Goal: Transaction & Acquisition: Purchase product/service

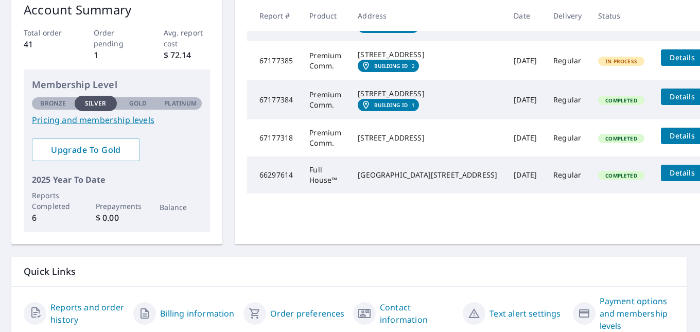
scroll to position [0, 1]
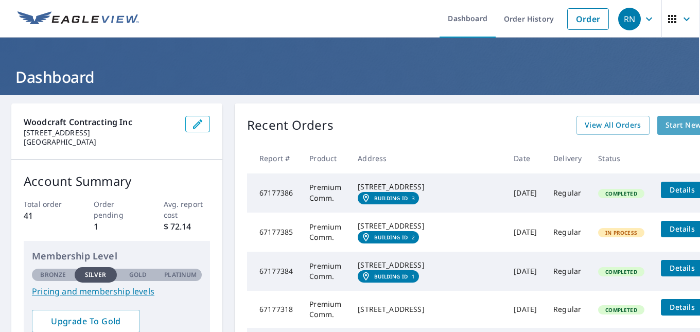
click at [666, 126] on span "Start New Order" at bounding box center [696, 125] width 60 height 13
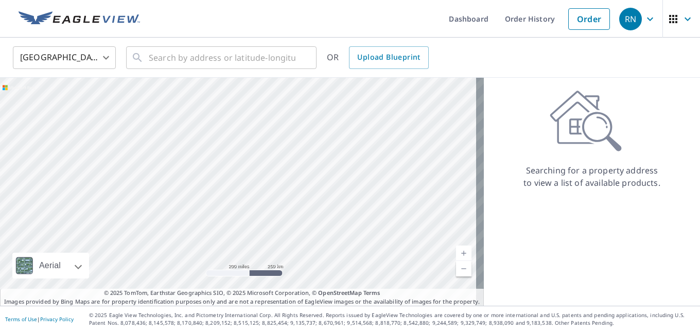
click at [107, 60] on body "RN RN Dashboard Order History Order RN United States US ​ ​ OR Upload Blueprint…" at bounding box center [350, 166] width 700 height 332
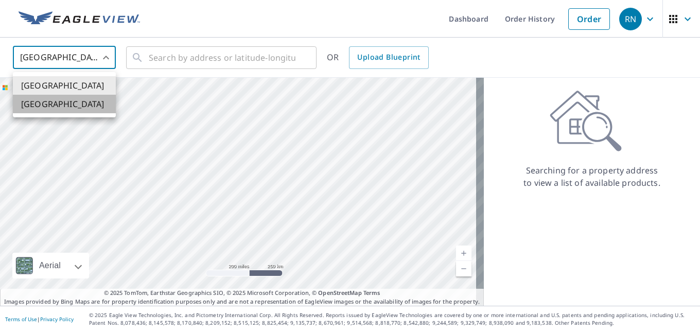
click at [71, 102] on li "[GEOGRAPHIC_DATA]" at bounding box center [64, 104] width 103 height 19
type input "CA"
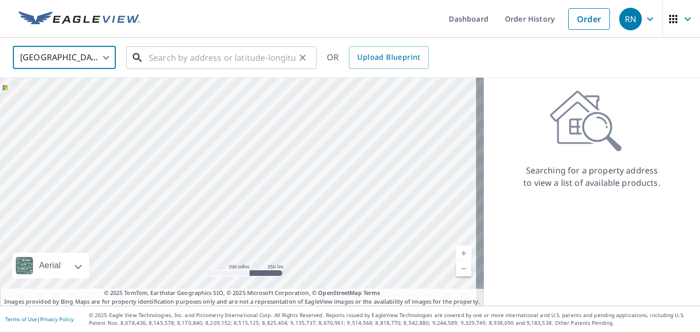
click at [229, 66] on input "text" at bounding box center [222, 57] width 147 height 29
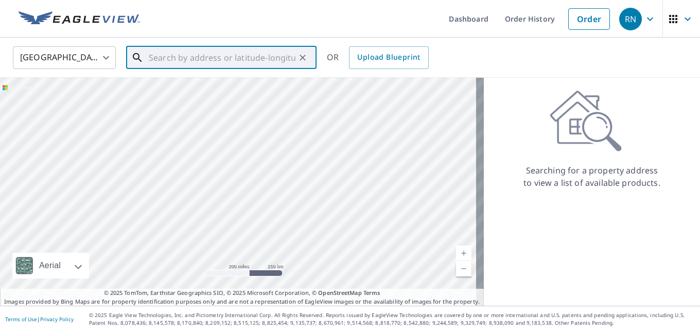
paste input "2"
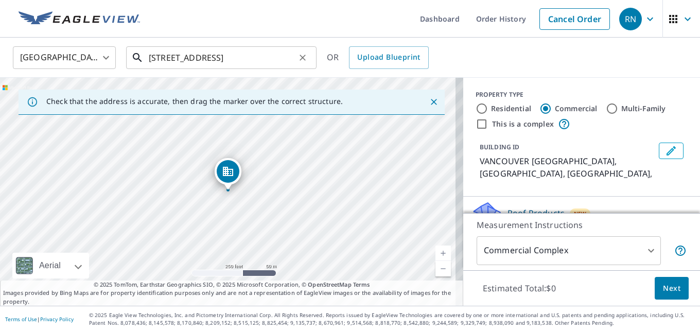
click at [178, 56] on input "[STREET_ADDRESS]" at bounding box center [222, 57] width 147 height 29
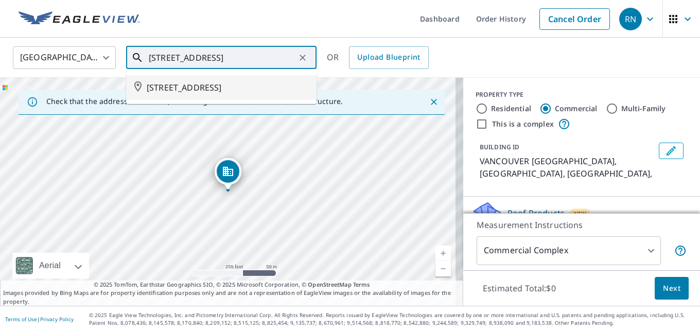
click at [230, 85] on span "[STREET_ADDRESS]" at bounding box center [228, 87] width 162 height 12
type input "[STREET_ADDRESS]"
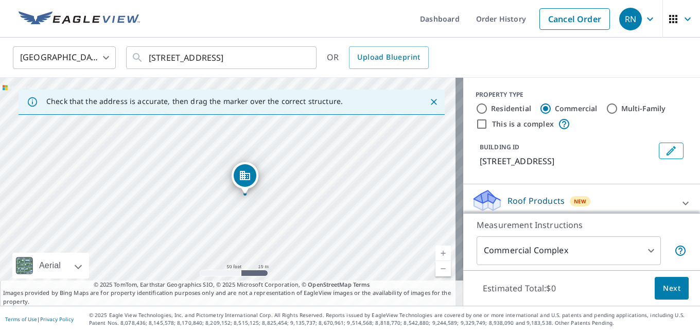
drag, startPoint x: 187, startPoint y: 193, endPoint x: 282, endPoint y: 182, distance: 95.9
click at [282, 182] on div "[STREET_ADDRESS]" at bounding box center [231, 192] width 463 height 228
click at [431, 102] on icon "Close" at bounding box center [434, 102] width 6 height 6
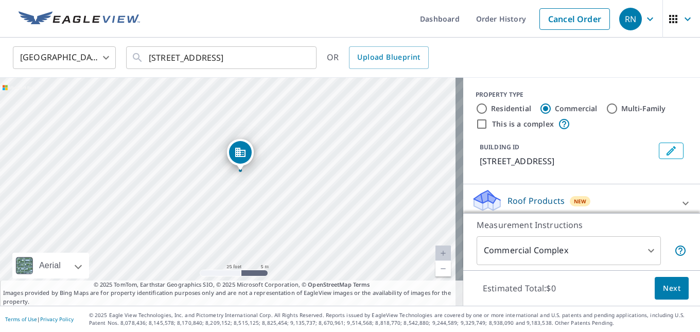
drag, startPoint x: 230, startPoint y: 166, endPoint x: 242, endPoint y: 147, distance: 23.1
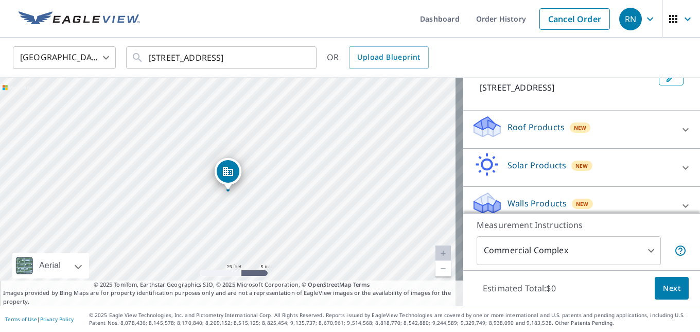
scroll to position [85, 0]
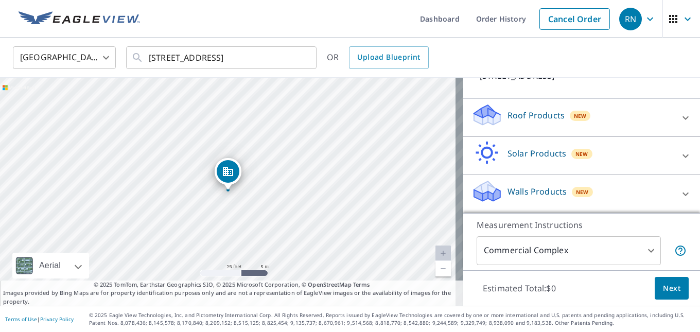
click at [621, 118] on div "Roof Products New" at bounding box center [573, 117] width 202 height 29
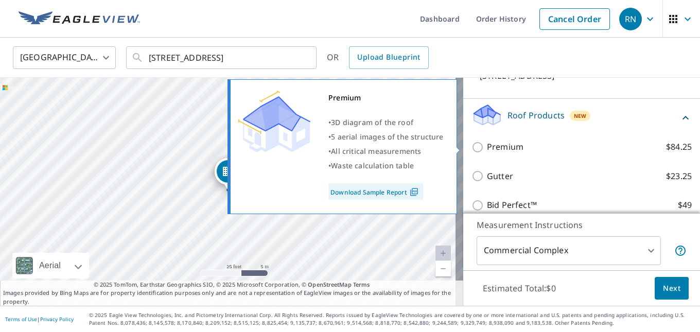
click at [472, 148] on input "Premium $84.25" at bounding box center [479, 147] width 15 height 12
checkbox input "true"
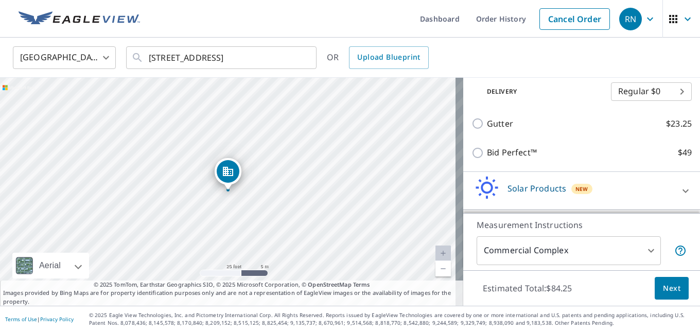
scroll to position [206, 0]
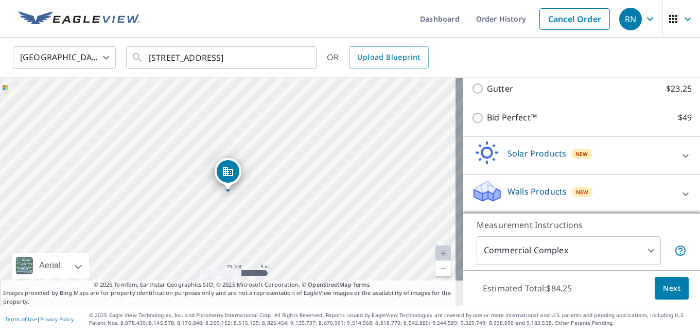
click at [527, 187] on p "Walls Products" at bounding box center [537, 191] width 59 height 12
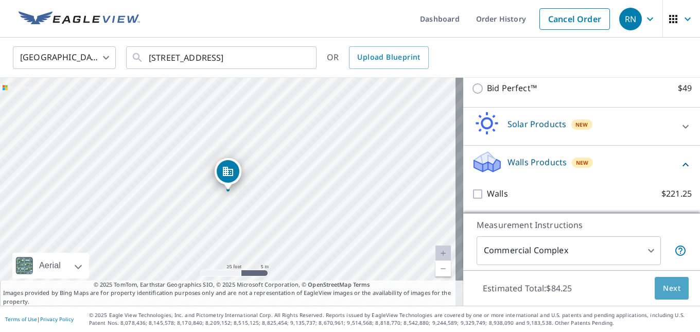
click at [667, 289] on span "Next" at bounding box center [672, 288] width 18 height 13
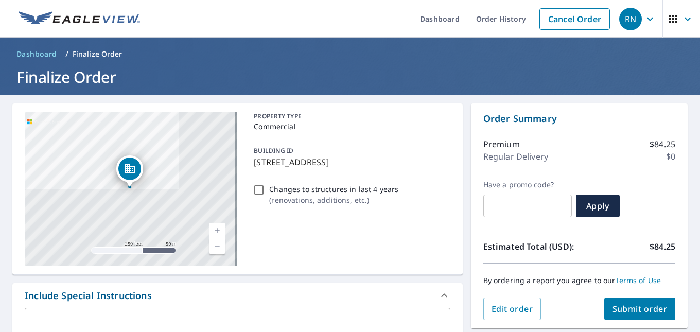
click at [618, 312] on span "Submit order" at bounding box center [640, 308] width 55 height 11
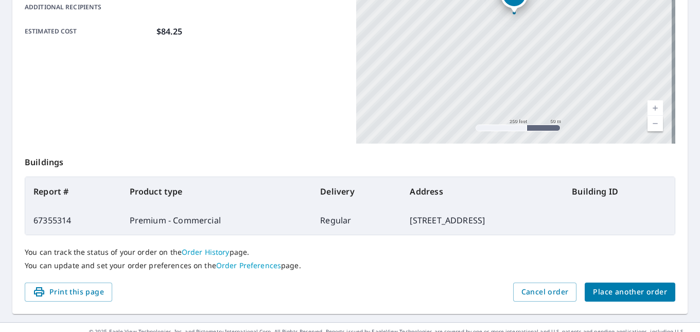
scroll to position [274, 0]
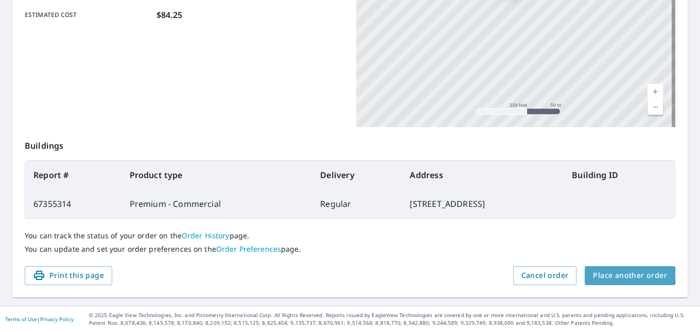
click at [623, 275] on span "Place another order" at bounding box center [630, 275] width 74 height 13
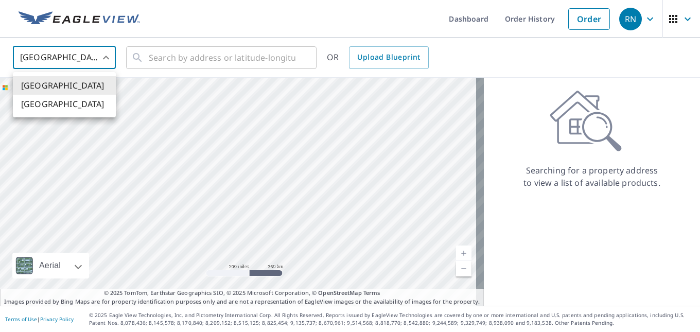
click at [89, 56] on body "RN RN Dashboard Order History Order RN United States US ​ ​ OR Upload Blueprint…" at bounding box center [350, 166] width 700 height 332
click at [75, 100] on li "[GEOGRAPHIC_DATA]" at bounding box center [64, 104] width 103 height 19
type input "CA"
click at [188, 60] on input "text" at bounding box center [222, 57] width 147 height 29
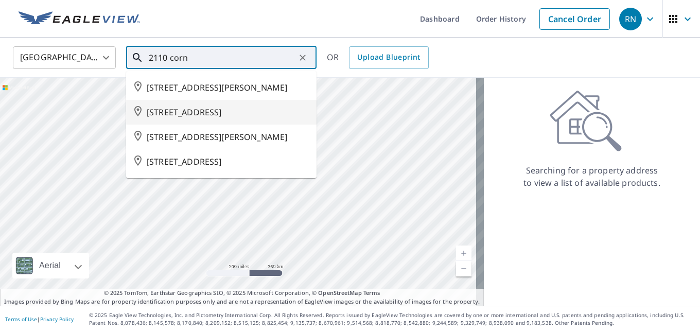
click at [229, 118] on span "[STREET_ADDRESS]" at bounding box center [228, 112] width 162 height 12
type input "[STREET_ADDRESS]"
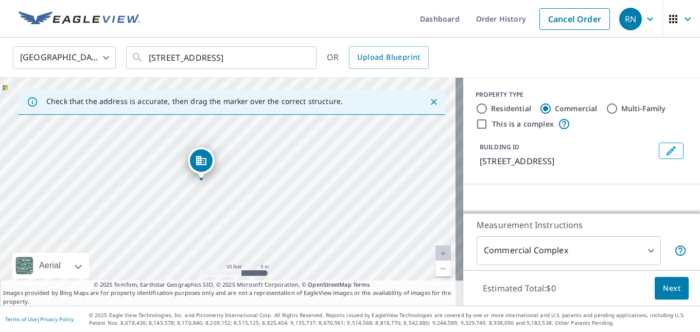
drag, startPoint x: 357, startPoint y: 166, endPoint x: 288, endPoint y: 227, distance: 92.3
click at [288, 227] on div "[STREET_ADDRESS]" at bounding box center [231, 192] width 463 height 228
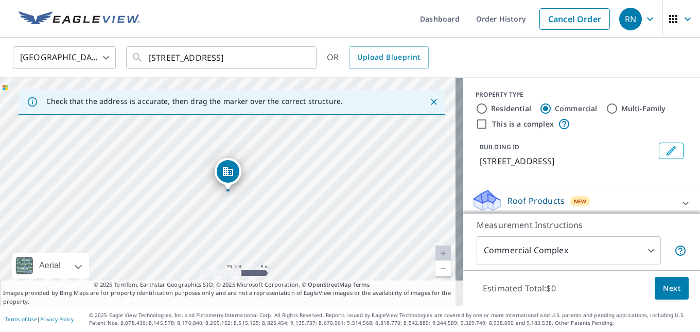
scroll to position [86, 0]
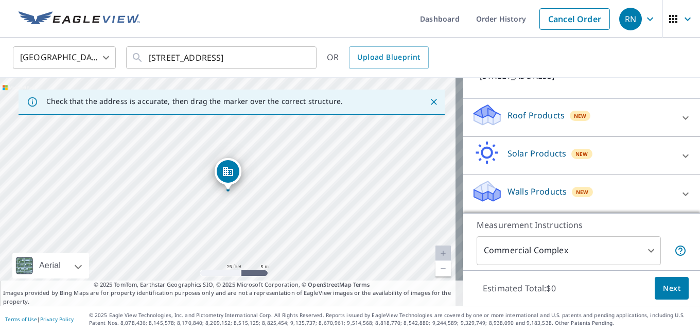
click at [548, 122] on p "Roof Products" at bounding box center [536, 115] width 57 height 12
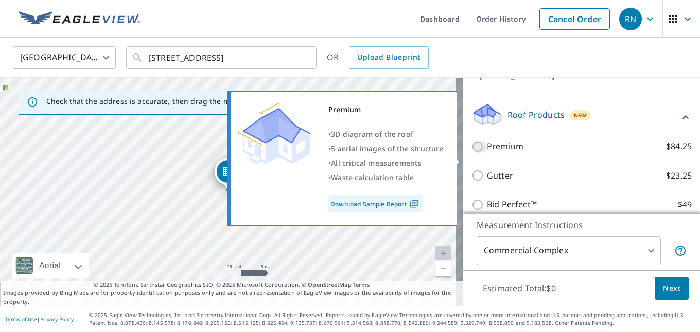
click at [472, 153] on input "Premium $84.25" at bounding box center [479, 147] width 15 height 12
checkbox input "true"
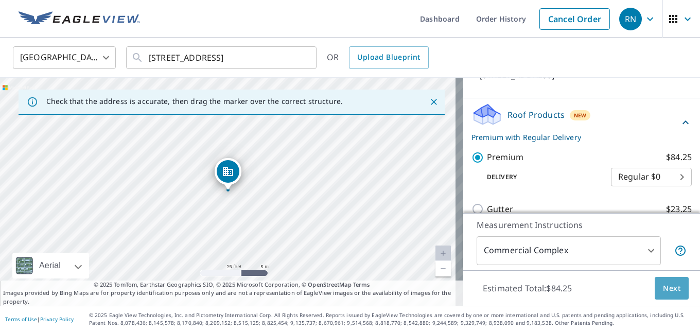
click at [670, 286] on span "Next" at bounding box center [672, 288] width 18 height 13
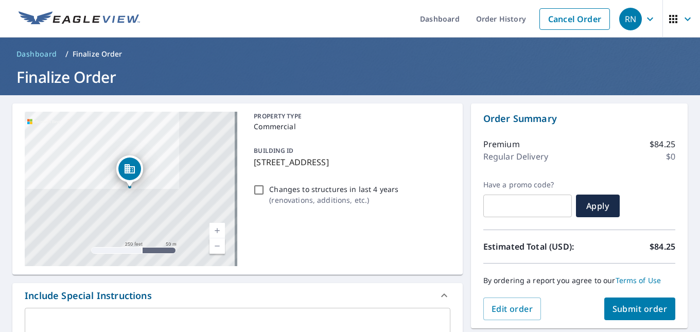
click at [625, 309] on span "Submit order" at bounding box center [640, 308] width 55 height 11
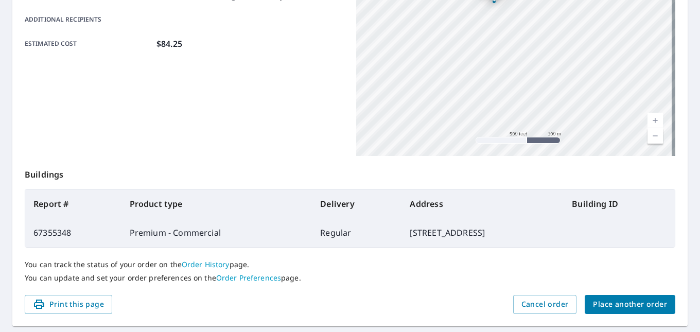
scroll to position [248, 0]
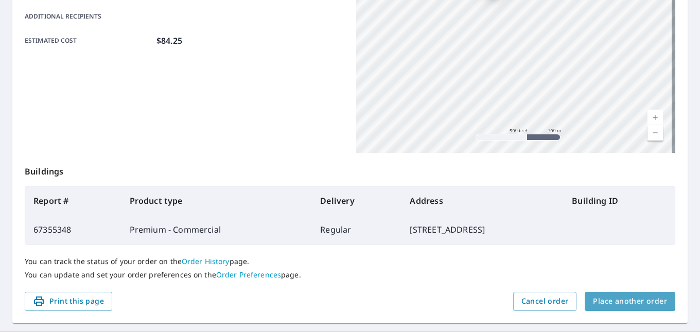
click at [624, 299] on span "Place another order" at bounding box center [630, 301] width 74 height 13
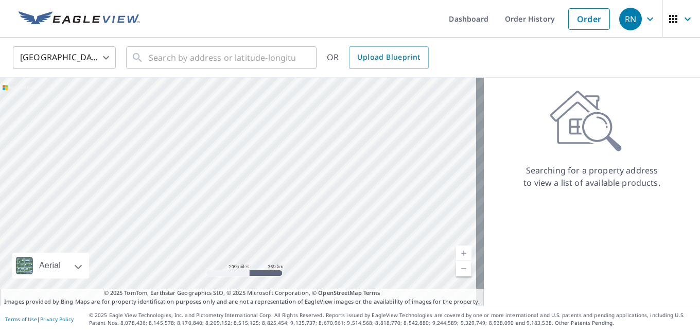
click at [96, 59] on body "RN RN Dashboard Order History Order RN United States US ​ ​ OR Upload Blueprint…" at bounding box center [350, 166] width 700 height 332
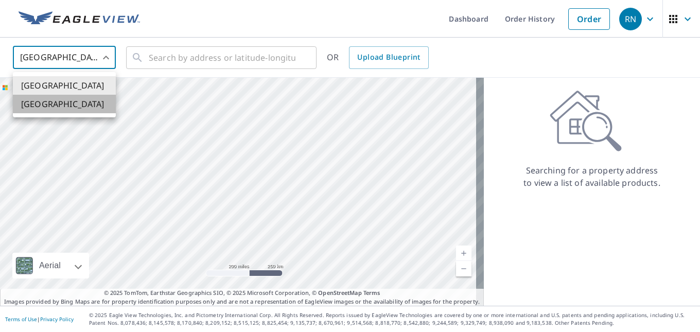
click at [60, 102] on li "[GEOGRAPHIC_DATA]" at bounding box center [64, 104] width 103 height 19
type input "CA"
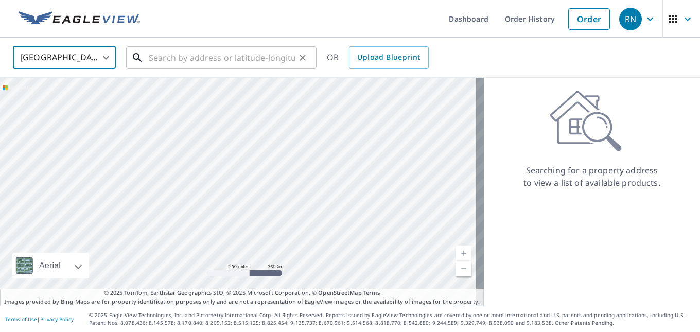
click at [202, 61] on input "text" at bounding box center [222, 57] width 147 height 29
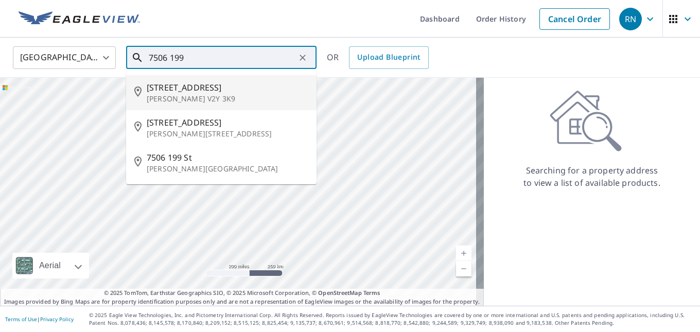
click at [205, 91] on span "[STREET_ADDRESS]" at bounding box center [228, 87] width 162 height 12
type input "[STREET_ADDRESS][PERSON_NAME]"
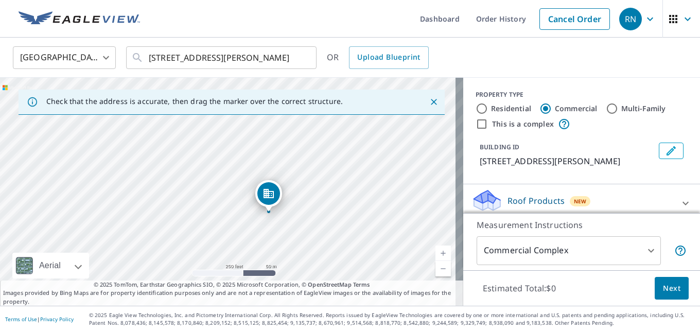
drag, startPoint x: 248, startPoint y: 177, endPoint x: 270, endPoint y: 197, distance: 29.9
drag, startPoint x: 268, startPoint y: 198, endPoint x: 299, endPoint y: 213, distance: 33.6
click at [299, 213] on div "[STREET_ADDRESS][PERSON_NAME]" at bounding box center [231, 192] width 463 height 228
drag, startPoint x: 294, startPoint y: 220, endPoint x: 302, endPoint y: 93, distance: 127.5
click at [302, 93] on div "Check that the address is accurate, then drag the marker over the correct struc…" at bounding box center [231, 192] width 463 height 228
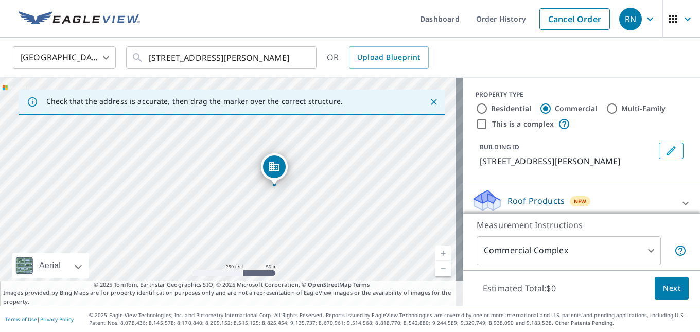
click at [298, 210] on div "[STREET_ADDRESS][PERSON_NAME]" at bounding box center [231, 192] width 463 height 228
drag, startPoint x: 278, startPoint y: 231, endPoint x: 267, endPoint y: 135, distance: 95.9
click at [267, 135] on div "[STREET_ADDRESS][PERSON_NAME]" at bounding box center [231, 192] width 463 height 228
drag, startPoint x: 269, startPoint y: 167, endPoint x: 259, endPoint y: 260, distance: 93.2
click at [259, 260] on div "[STREET_ADDRESS][PERSON_NAME]" at bounding box center [231, 192] width 463 height 228
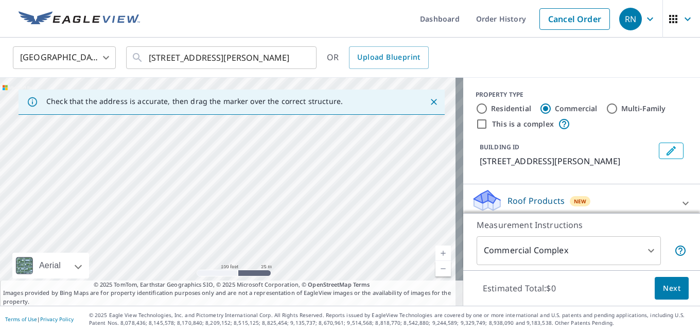
drag, startPoint x: 276, startPoint y: 176, endPoint x: 276, endPoint y: 238, distance: 62.3
click at [276, 238] on div "[STREET_ADDRESS][PERSON_NAME]" at bounding box center [231, 192] width 463 height 228
drag, startPoint x: 285, startPoint y: 147, endPoint x: 281, endPoint y: 199, distance: 52.2
click at [281, 199] on div "[STREET_ADDRESS][PERSON_NAME]" at bounding box center [231, 192] width 463 height 228
drag, startPoint x: 260, startPoint y: 162, endPoint x: 253, endPoint y: 222, distance: 60.7
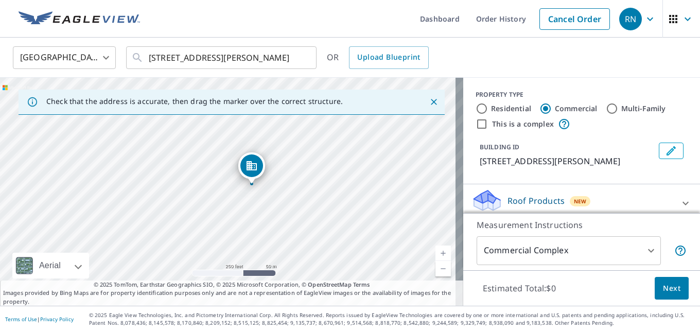
click at [253, 222] on div "[STREET_ADDRESS][PERSON_NAME]" at bounding box center [231, 192] width 463 height 228
drag, startPoint x: 250, startPoint y: 184, endPoint x: 239, endPoint y: 243, distance: 59.2
click at [239, 243] on div "[STREET_ADDRESS][PERSON_NAME]" at bounding box center [231, 192] width 463 height 228
drag, startPoint x: 305, startPoint y: 220, endPoint x: 292, endPoint y: 188, distance: 34.6
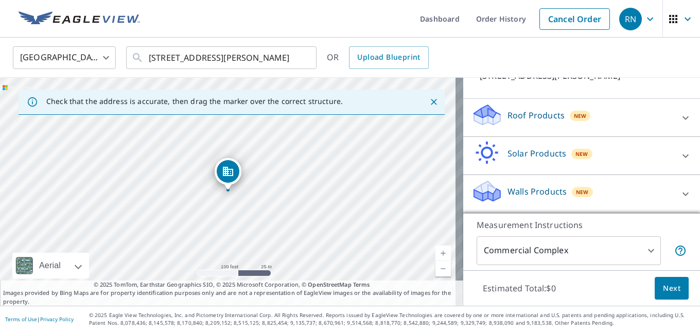
click at [588, 118] on div "Roof Products New" at bounding box center [573, 117] width 202 height 29
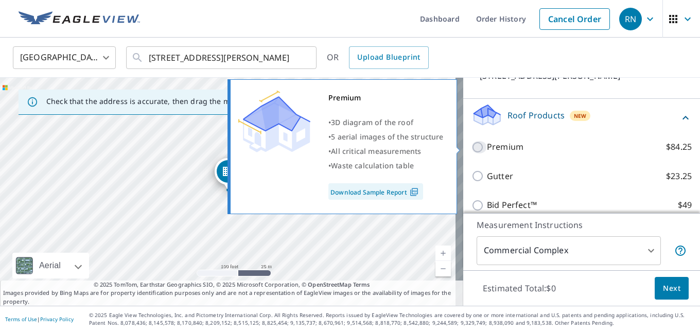
click at [472, 147] on input "Premium $84.25" at bounding box center [479, 147] width 15 height 12
checkbox input "true"
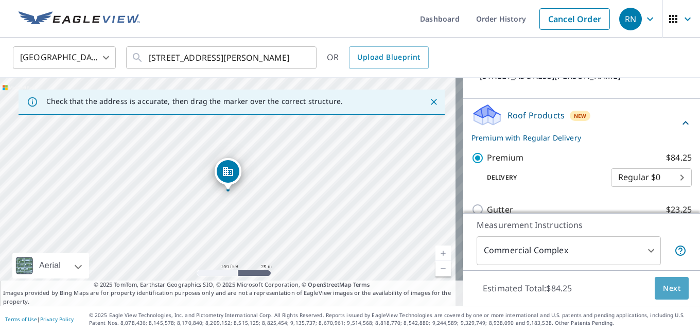
click at [664, 288] on span "Next" at bounding box center [672, 288] width 18 height 13
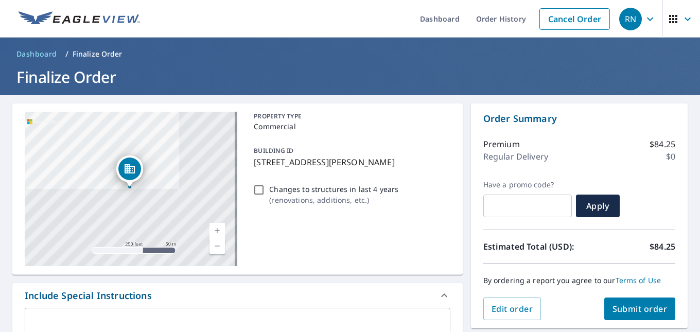
scroll to position [86, 0]
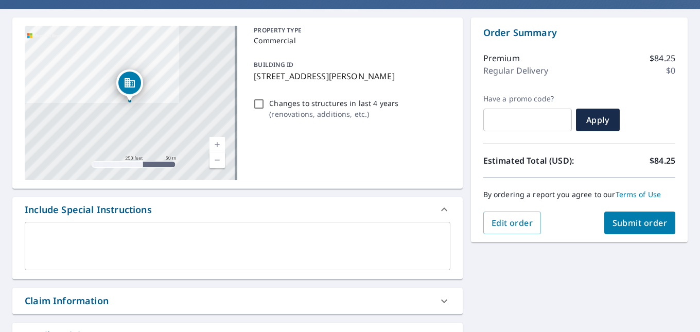
click at [242, 242] on textarea at bounding box center [237, 246] width 411 height 29
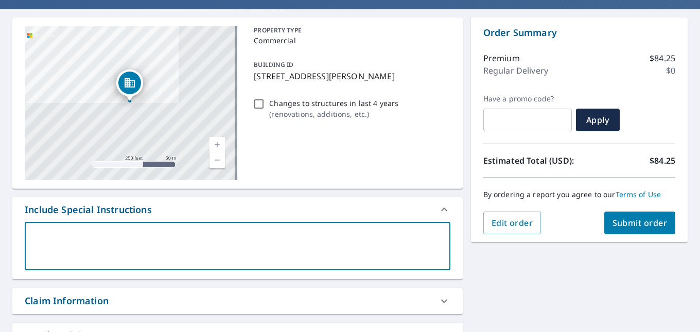
type textarea "t"
type textarea "x"
type textarea "th"
type textarea "x"
type textarea "the"
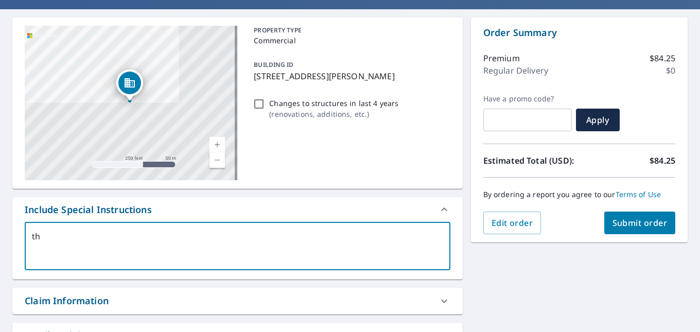
type textarea "x"
type textarea "the"
type textarea "x"
type textarea "the m"
type textarea "x"
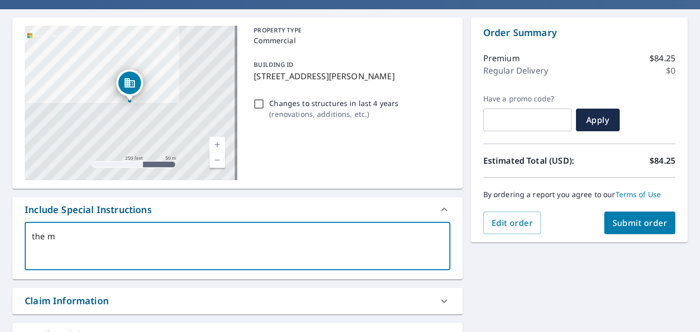
type textarea "the ma"
type textarea "x"
type textarea "the map"
type textarea "x"
type textarea "the map"
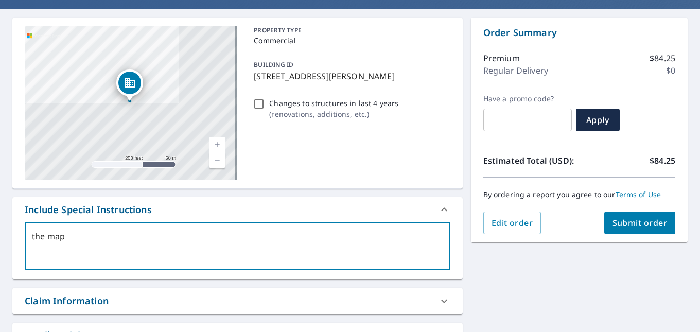
type textarea "x"
type textarea "the map d"
type textarea "x"
type textarea "the map do"
type textarea "x"
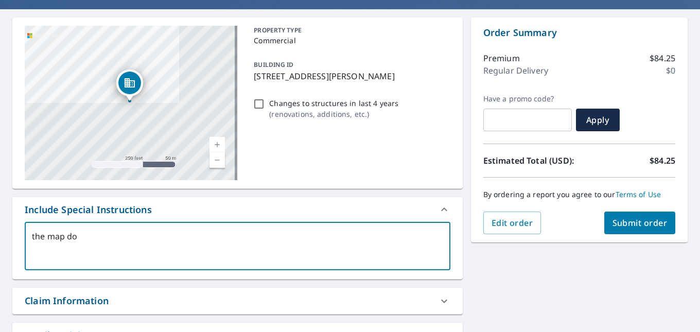
type textarea "the map doe"
type textarea "x"
type textarea "the map does"
type textarea "x"
type textarea "the map does"
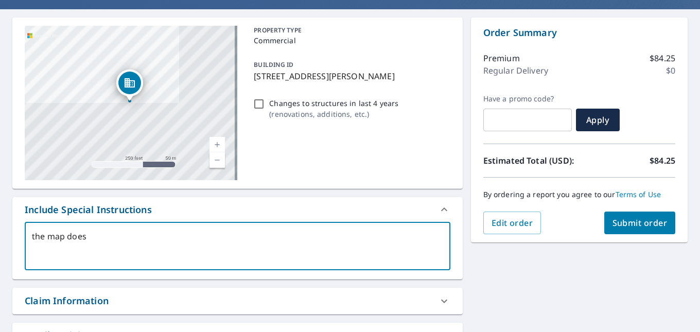
type textarea "x"
type textarea "the map does n"
type textarea "x"
type textarea "the map does no"
type textarea "x"
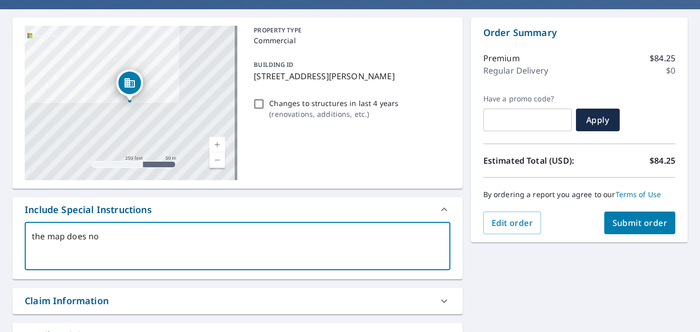
type textarea "the map does not"
type textarea "x"
type textarea "the map does not"
type textarea "x"
type textarea "the map does not s"
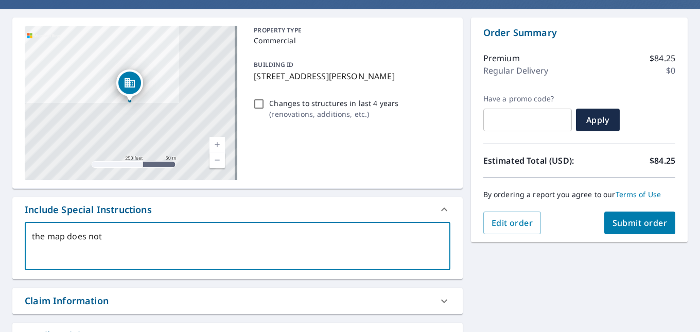
type textarea "x"
type textarea "the map does not sh"
type textarea "x"
type textarea "the map does not sho"
type textarea "x"
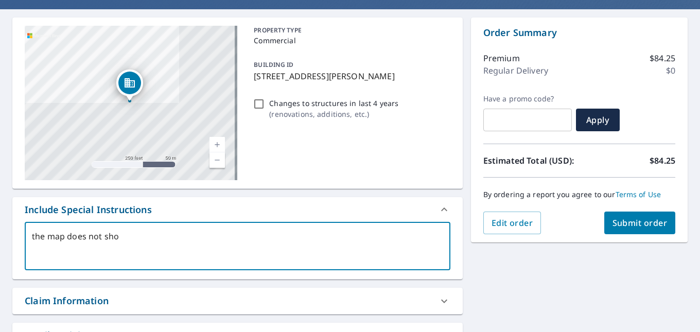
type textarea "the map does not show"
type textarea "x"
type textarea "the map does not show"
type textarea "x"
type textarea "the map does not show t"
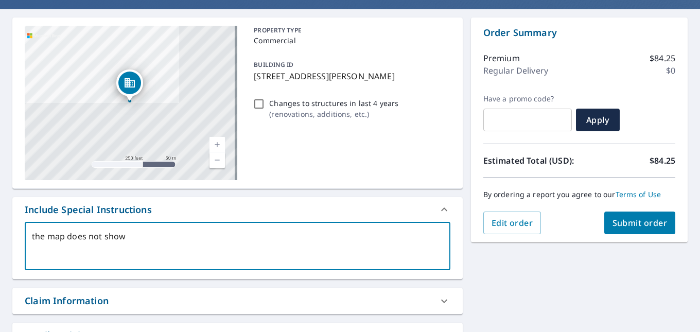
type textarea "x"
type textarea "the map does not show th"
type textarea "x"
type textarea "the map does not show the"
type textarea "x"
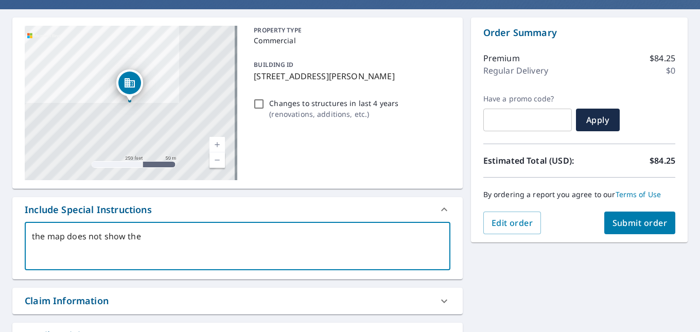
type textarea "the map does not show the"
type textarea "x"
type textarea "the map does not show the b"
type textarea "x"
type textarea "the map does not show the bu"
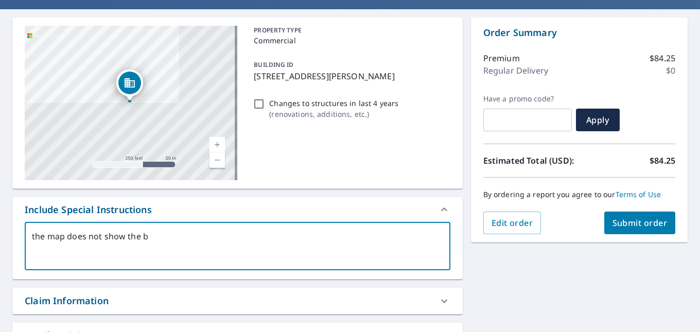
type textarea "x"
type textarea "the map does not show the [PERSON_NAME]"
type textarea "x"
type textarea "the map does not show the buil"
type textarea "x"
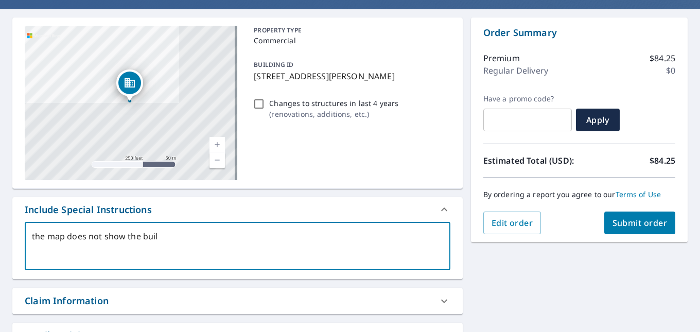
type textarea "the map does not show the build"
type textarea "x"
type textarea "the map does not show the buildi"
type textarea "x"
type textarea "the map does not show the buildin"
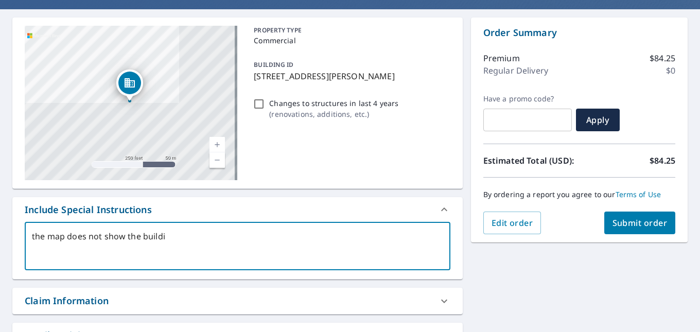
type textarea "x"
type textarea "the map does not show the building"
type textarea "x"
type textarea "the map does not show the building"
type textarea "x"
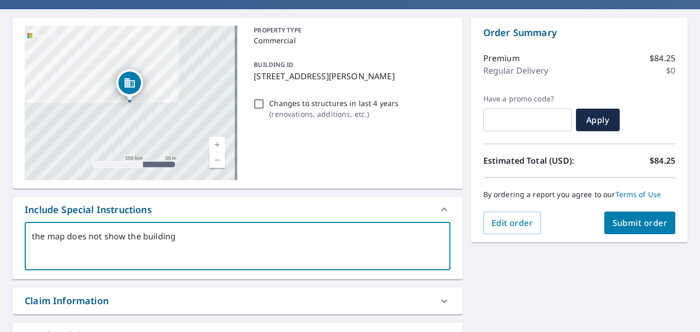
type textarea "the map does not show the building b"
type textarea "x"
type textarea "the map does not show the building bu"
type textarea "x"
type textarea "the map does not show the building but"
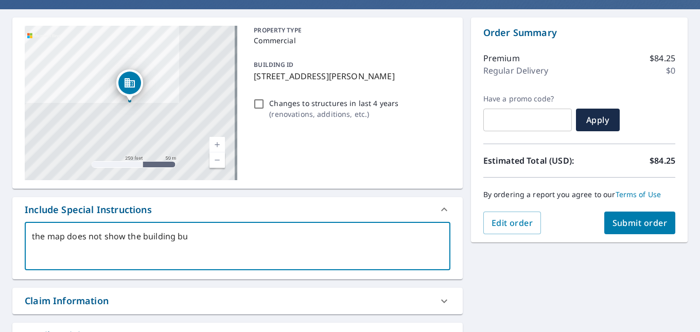
type textarea "x"
type textarea "the map does not show the building but"
type textarea "x"
type textarea "the map does not show the building but t"
type textarea "x"
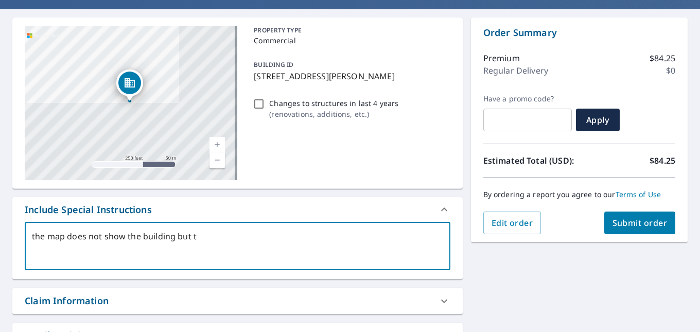
type textarea "the map does not show the building but th"
type textarea "x"
type textarea "the map does not show the building but the"
type textarea "x"
type textarea "the map does not show the building but ther"
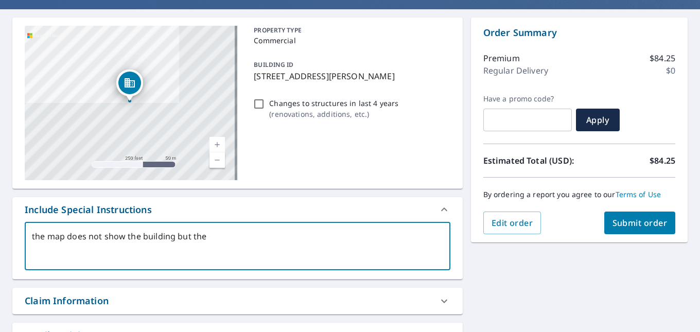
type textarea "x"
type textarea "the map does not show the building but there"
type textarea "x"
type textarea "the map does not show the building but there"
type textarea "x"
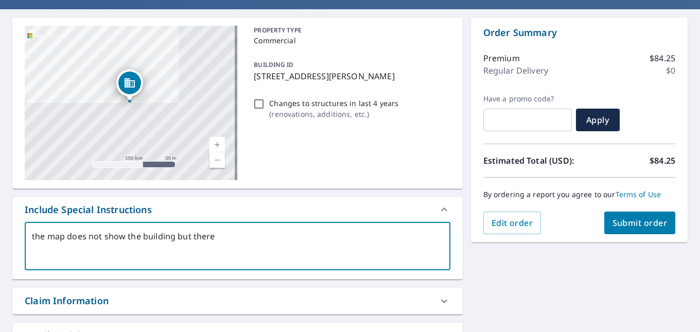
type textarea "the map does not show the building but there i"
type textarea "x"
type textarea "the map does not show the building but there is"
type textarea "x"
type textarea "the map does not show the building but there is"
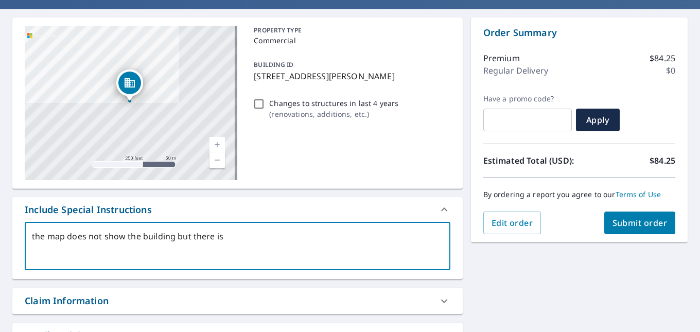
type textarea "x"
type textarea "the map does not show the building but there is a"
type textarea "x"
type textarea "the map does not show the building but there is a"
type textarea "x"
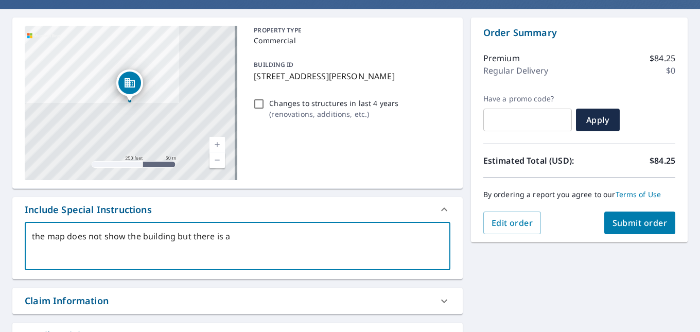
type textarea "the map does not show the building but there is a n"
type textarea "x"
type textarea "the map does not show the building but there is a ne"
type textarea "x"
type textarea "the map does not show the building but there is a new"
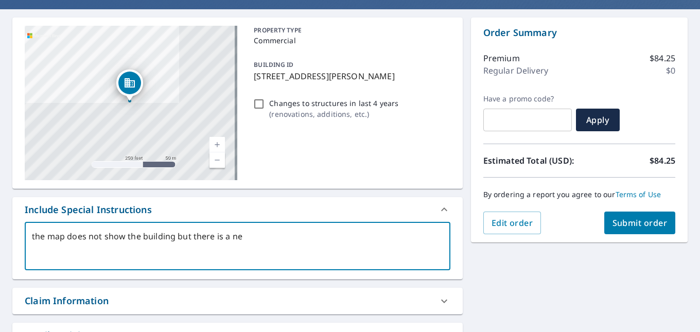
type textarea "x"
type textarea "the map does not show the building but there is a new"
type textarea "x"
type textarea "the map does not show the building but there is a new b"
type textarea "x"
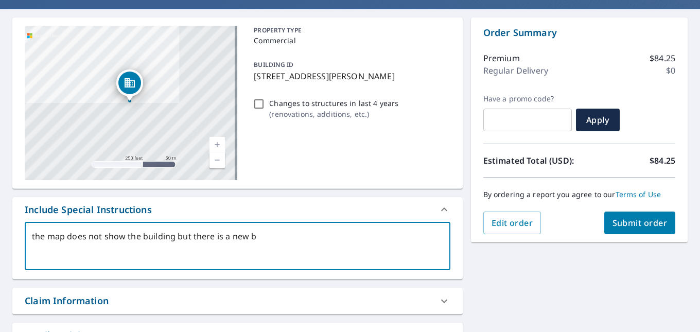
type textarea "the map does not show the building but there is a new bu"
type textarea "x"
type textarea "the map does not show the building but there is a new [PERSON_NAME]"
type textarea "x"
type textarea "the map does not show the building but there is a new buil"
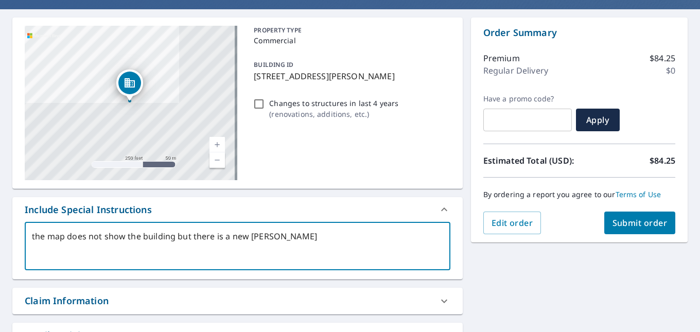
type textarea "x"
type textarea "the map does not show the building but there is a new build"
type textarea "x"
type textarea "the map does not show the building but there is a new buildi"
type textarea "x"
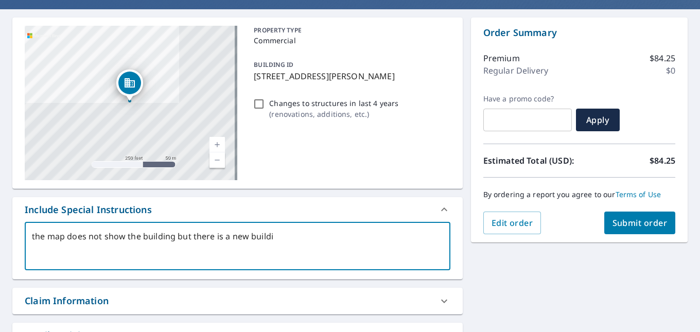
type textarea "the map does not show the building but there is a new buildin"
type textarea "x"
type textarea "the map does not show the building but there is a new building"
type textarea "x"
type textarea "the map does not show the building but there is a new building"
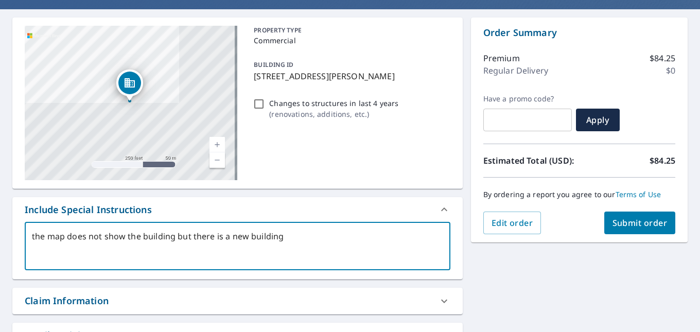
type textarea "x"
type textarea "the map does not show the building but there is a new building t"
type textarea "x"
type textarea "the map does not show the building but there is a new building th"
type textarea "x"
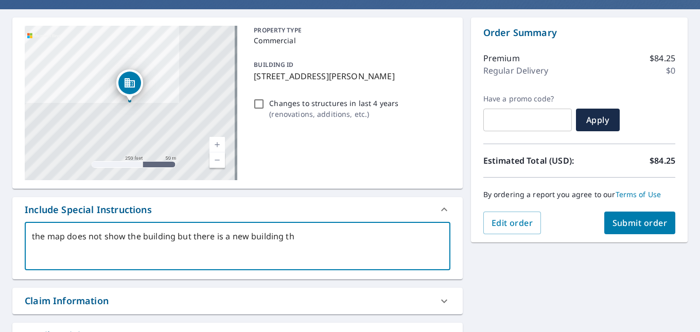
type textarea "the map does not show the building but there is a new building the"
type textarea "x"
type textarea "the map does not show the building but there is a new building ther"
type textarea "x"
type textarea "the map does not show the building but there is a new building there"
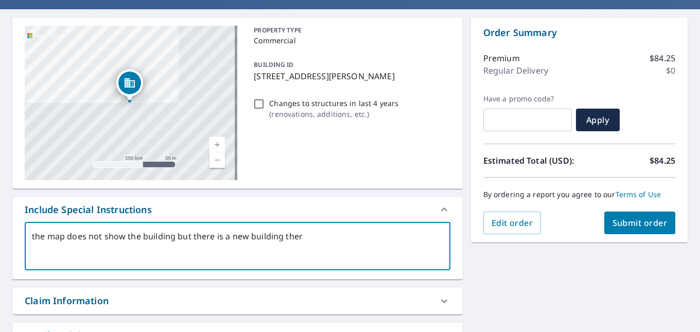
type textarea "x"
type textarea "the map does not show the building but there is a new building there"
type textarea "x"
type textarea "the map does not show the building but there is a new building there a"
type textarea "x"
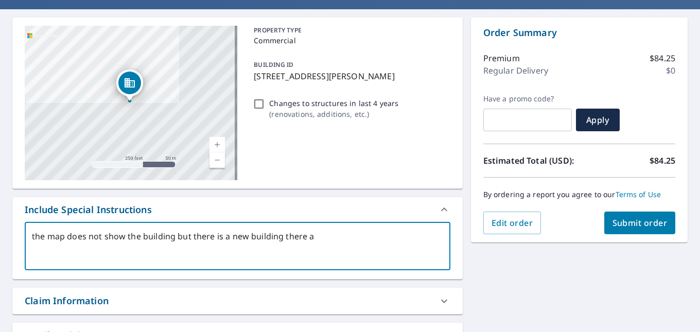
type textarea "the map does not show the building but there is a new building there as"
type textarea "x"
type textarea "the map does not show the building but there is a new building there as"
type textarea "x"
type textarea "the map does not show the building but there is a new building there as o"
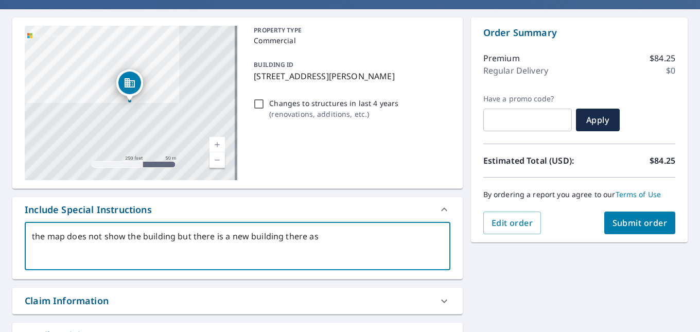
type textarea "x"
type textarea "the map does not show the building but there is a new building there as of"
type textarea "x"
type textarea "the map does not show the building but there is a new building there as of"
type textarea "x"
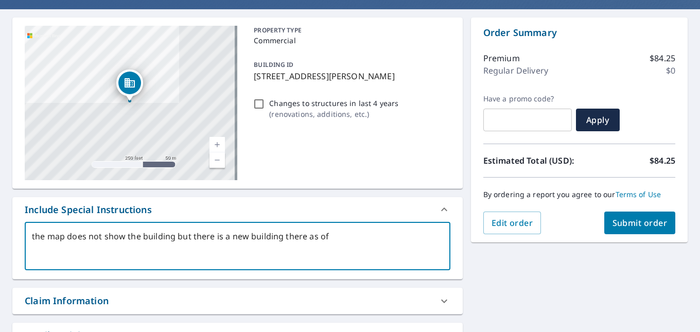
type textarea "the map does not show the building but there is a new building there as of 2"
type textarea "x"
type textarea "the map does not show the building but there is a new building there as of 20"
type textarea "x"
type textarea "the map does not show the building but there is a new building there as of 202"
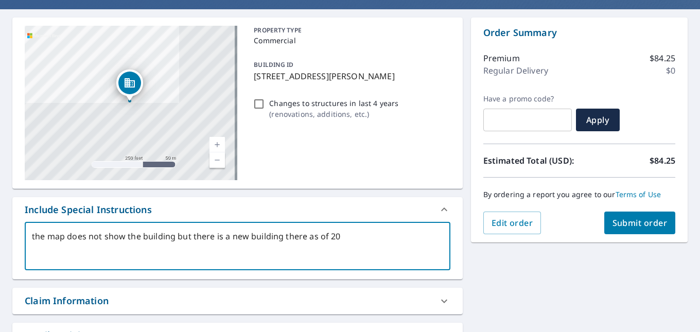
type textarea "x"
type textarea "the map does not show the building but there is a new building there as of 2024"
type textarea "x"
type textarea "the map does not show the building but there is a new building there as of 2024"
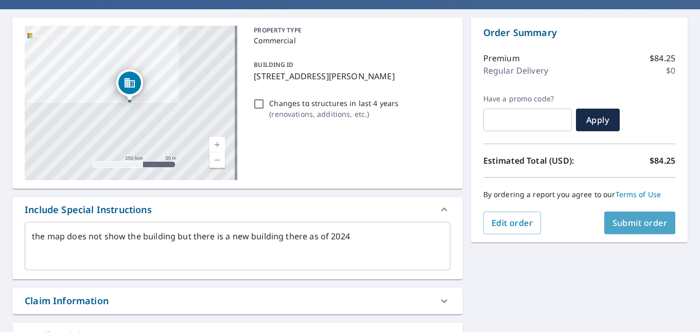
click at [628, 225] on span "Submit order" at bounding box center [640, 222] width 55 height 11
type textarea "x"
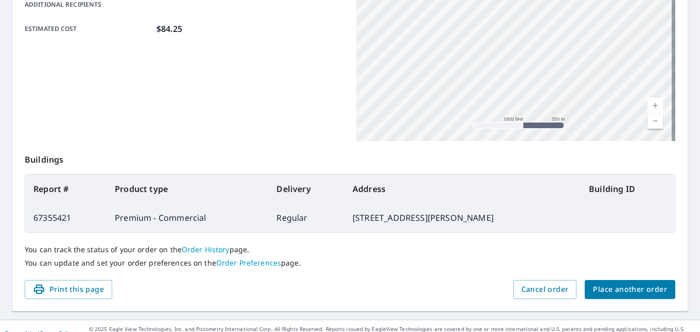
scroll to position [274, 0]
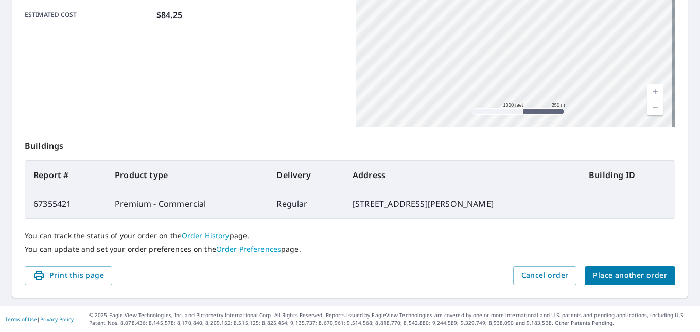
click at [614, 278] on span "Place another order" at bounding box center [630, 275] width 74 height 13
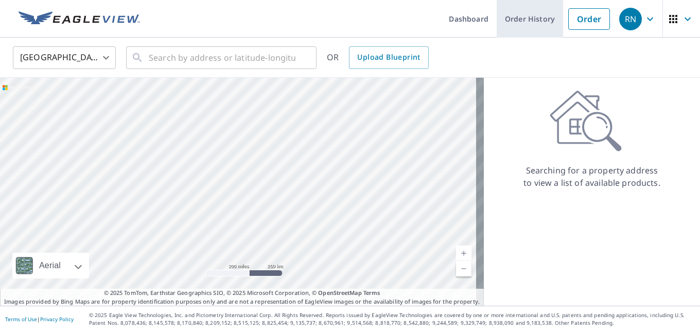
click at [521, 23] on link "Order History" at bounding box center [530, 19] width 66 height 38
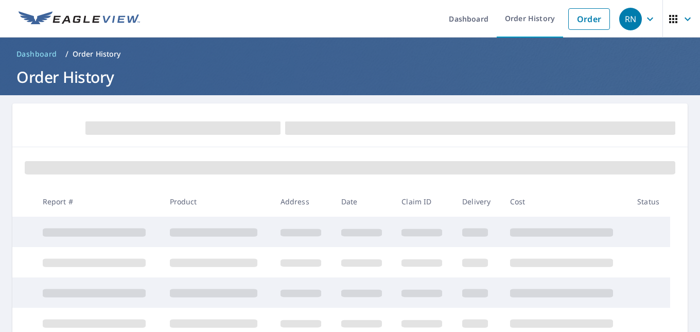
scroll to position [86, 0]
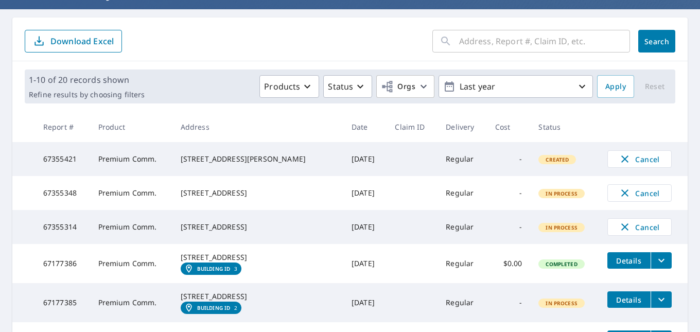
drag, startPoint x: 186, startPoint y: 229, endPoint x: 272, endPoint y: 242, distance: 86.9
click at [272, 232] on div "[STREET_ADDRESS]" at bounding box center [258, 227] width 154 height 10
copy div "[STREET_ADDRESS]"
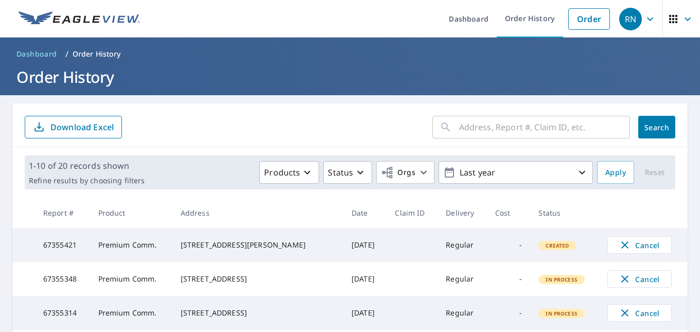
click at [644, 18] on icon "button" at bounding box center [650, 19] width 12 height 12
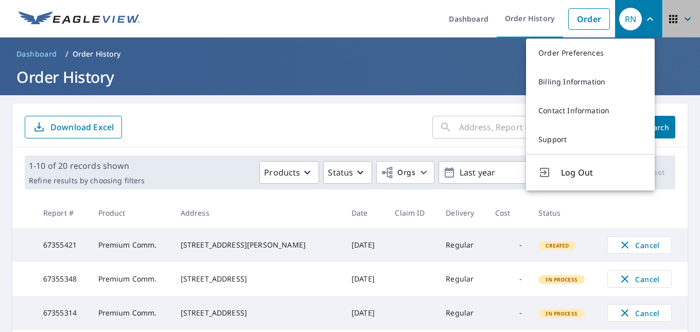
click at [682, 21] on icon "button" at bounding box center [688, 19] width 12 height 12
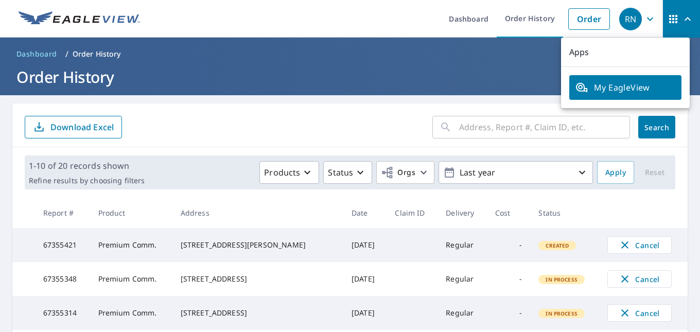
click at [309, 18] on ul "Dashboard Order History Order" at bounding box center [380, 19] width 469 height 38
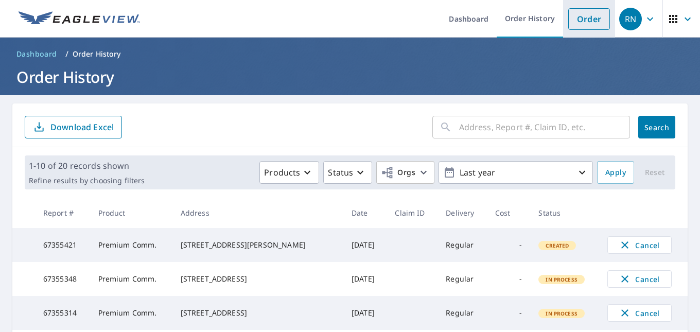
click at [593, 24] on link "Order" at bounding box center [590, 19] width 42 height 22
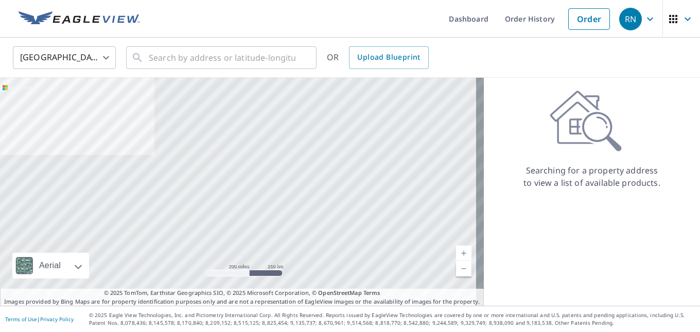
click at [92, 56] on body "RN RN Dashboard Order History Order RN United States US ​ ​ OR Upload Blueprint…" at bounding box center [350, 166] width 700 height 332
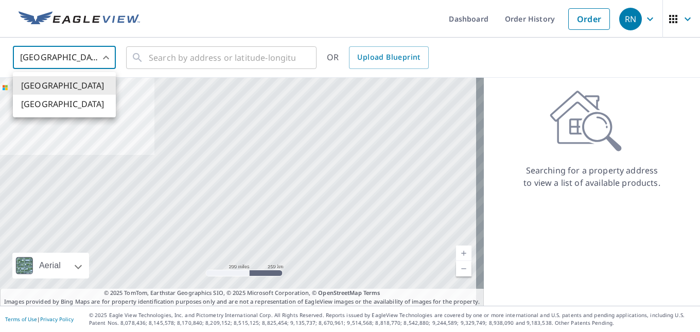
click at [69, 102] on li "[GEOGRAPHIC_DATA]" at bounding box center [64, 104] width 103 height 19
type input "CA"
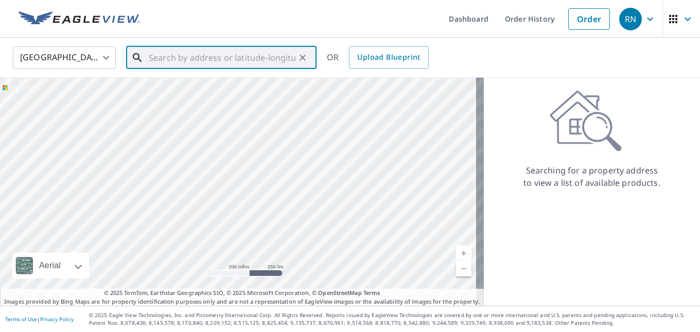
click at [201, 59] on input "text" at bounding box center [222, 57] width 147 height 29
paste input "[STREET_ADDRESS]"
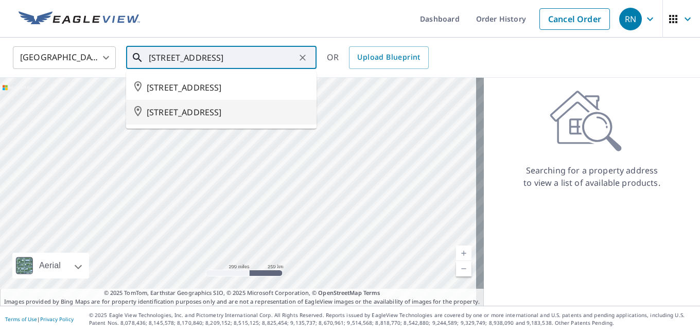
click at [187, 110] on span "[STREET_ADDRESS]" at bounding box center [228, 112] width 162 height 12
type input "[STREET_ADDRESS]"
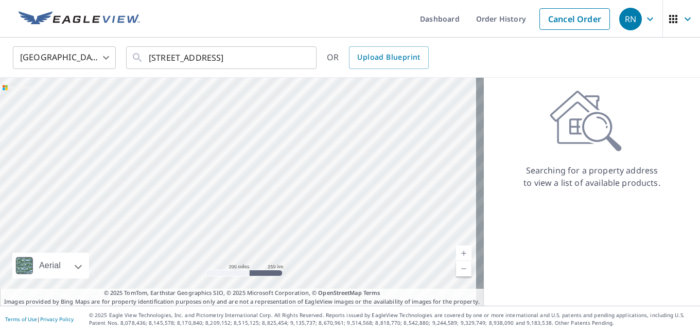
scroll to position [0, 0]
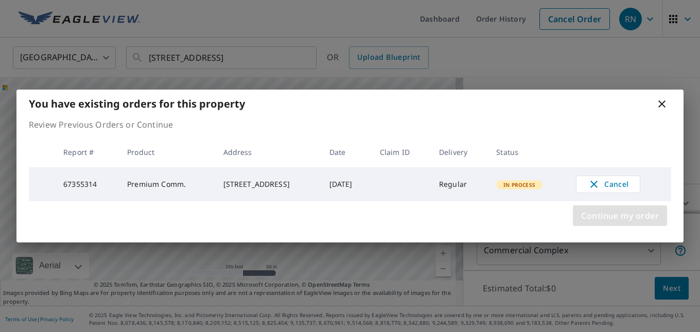
click at [598, 219] on span "Continue my order" at bounding box center [620, 216] width 78 height 14
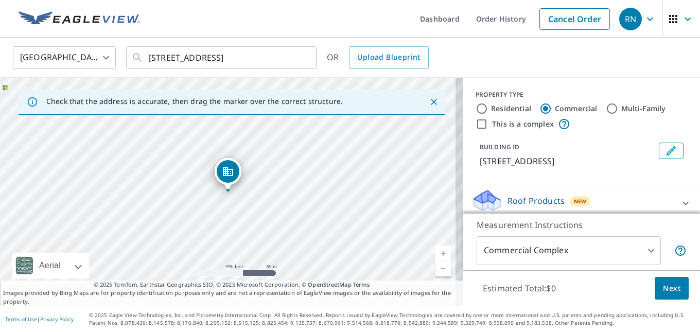
scroll to position [85, 0]
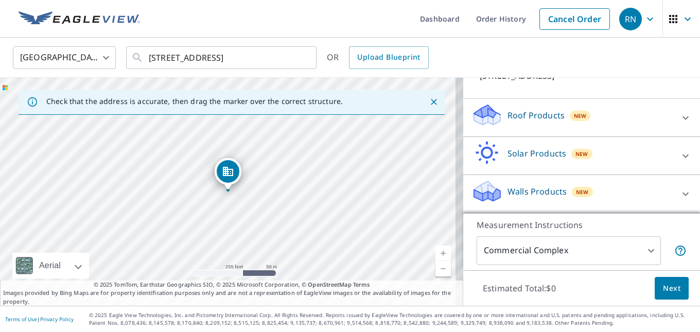
click at [616, 200] on div "Walls Products New" at bounding box center [573, 193] width 202 height 29
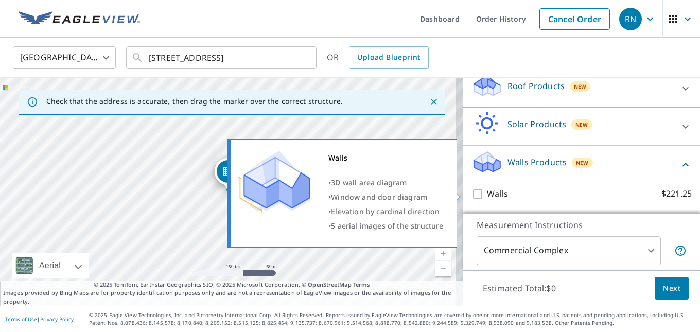
click at [472, 192] on input "Walls $221.25" at bounding box center [479, 194] width 15 height 12
checkbox input "true"
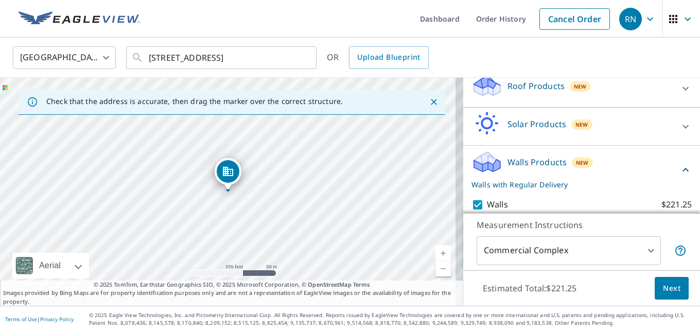
scroll to position [148, 0]
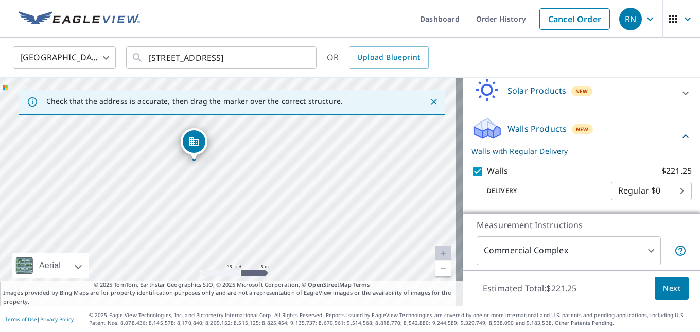
drag, startPoint x: 322, startPoint y: 194, endPoint x: 237, endPoint y: 191, distance: 85.0
click at [237, 191] on div "[STREET_ADDRESS]" at bounding box center [231, 192] width 463 height 228
